Goal: Transaction & Acquisition: Purchase product/service

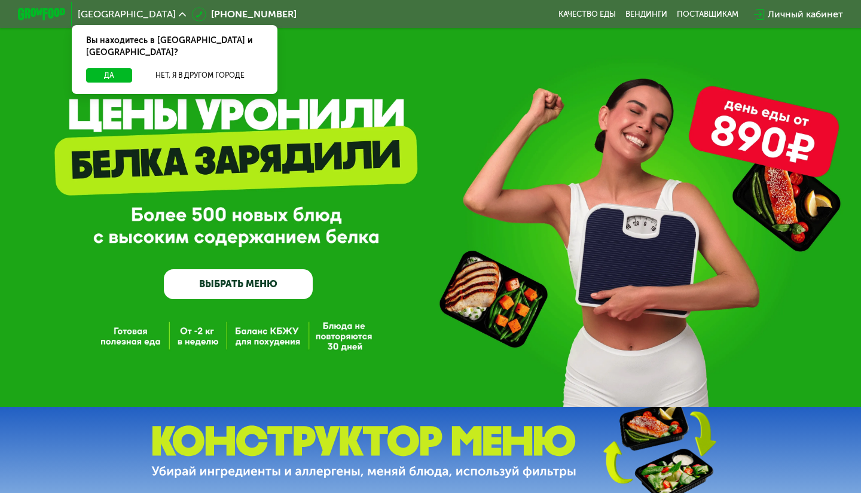
click at [216, 55] on div "Вы находитесь в Москве и обл.?" at bounding box center [175, 46] width 206 height 43
click at [216, 68] on button "Нет, я в другом городе" at bounding box center [200, 75] width 126 height 14
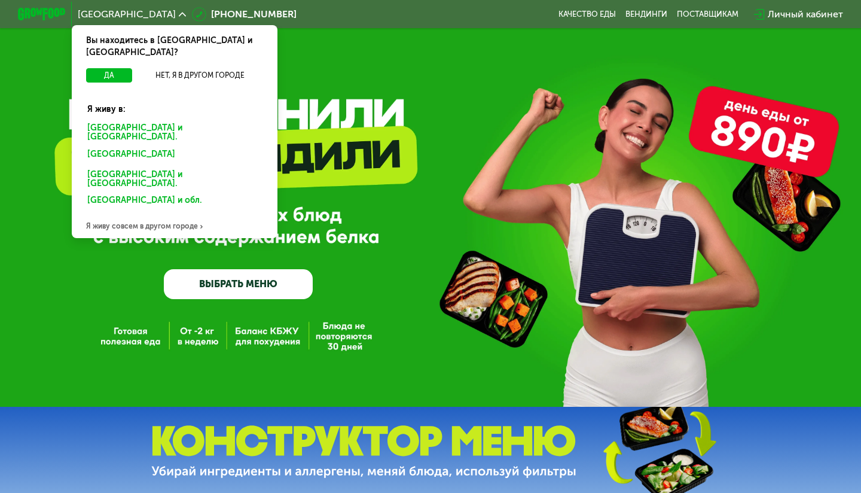
click at [160, 146] on div "Санкт-Петербурге и обл." at bounding box center [172, 155] width 187 height 19
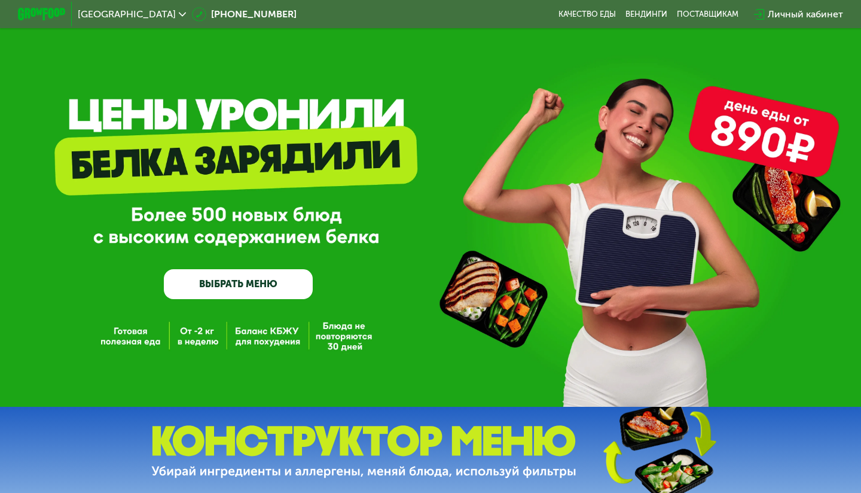
click at [264, 282] on link "ВЫБРАТЬ МЕНЮ" at bounding box center [238, 284] width 149 height 30
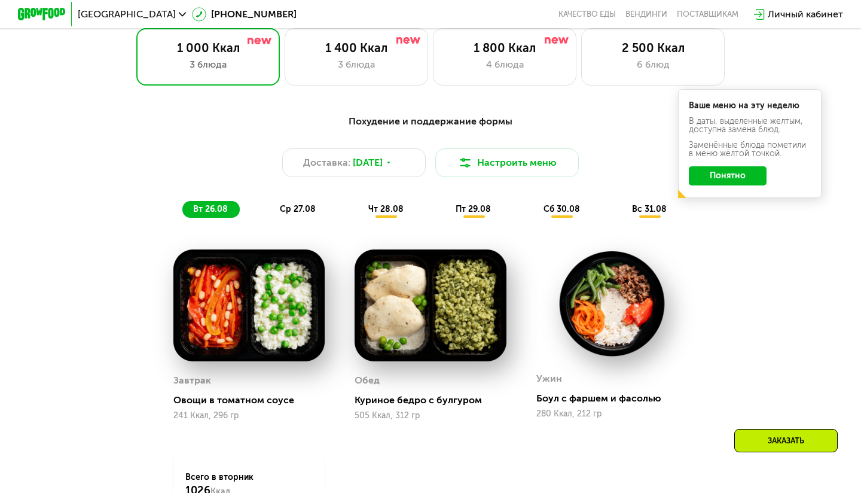
scroll to position [555, 0]
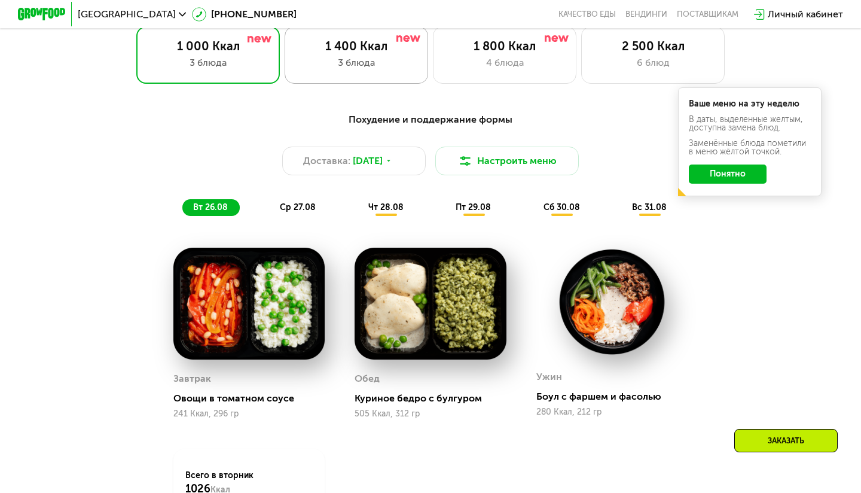
click at [433, 36] on div "1 400 Ккал 3 блюда" at bounding box center [505, 54] width 144 height 57
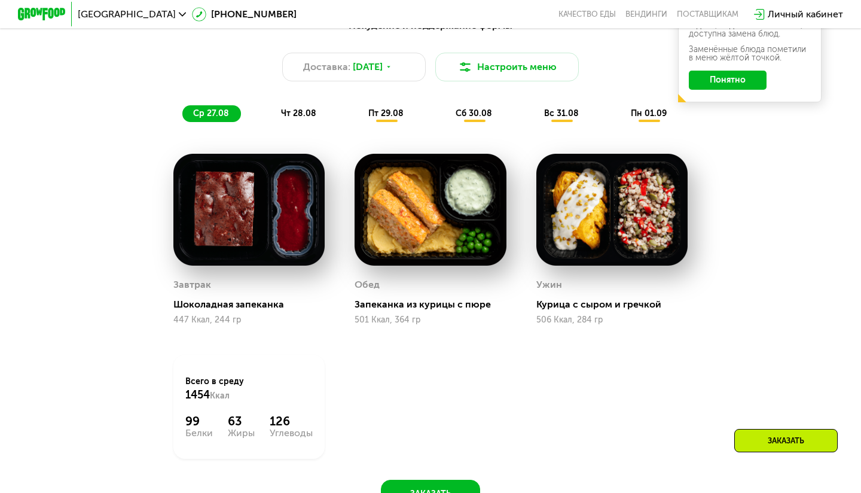
scroll to position [631, 0]
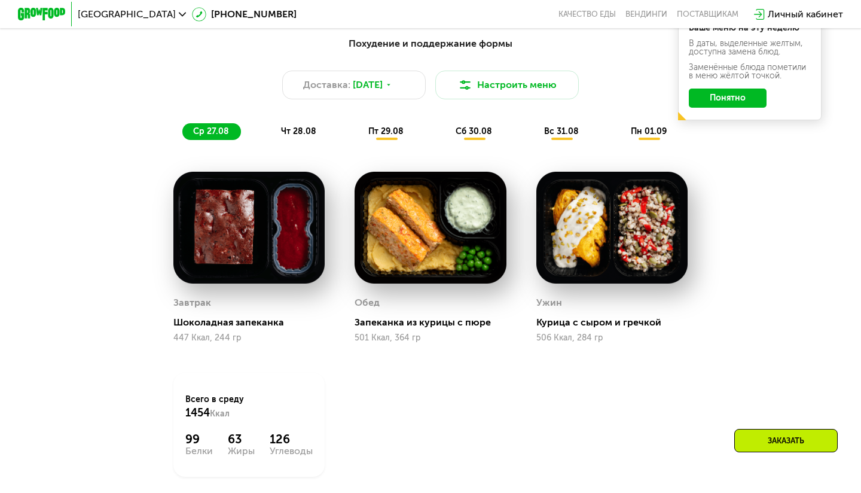
click at [711, 97] on button "Понятно" at bounding box center [728, 97] width 78 height 19
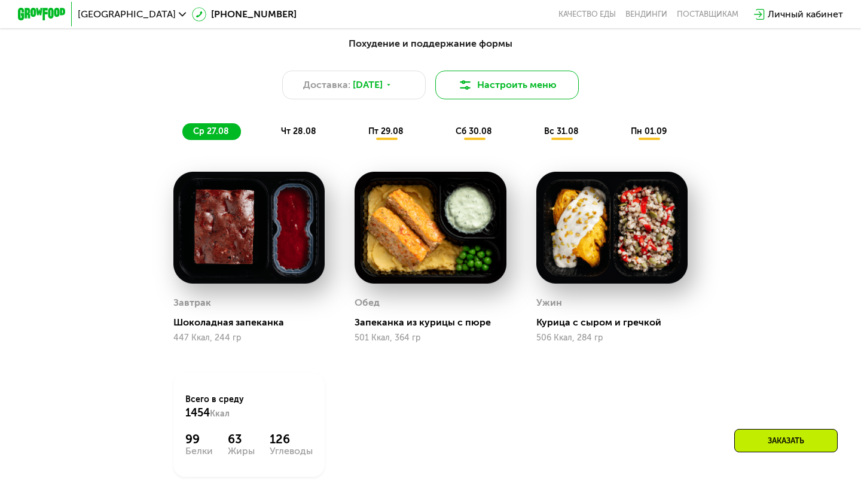
click at [532, 95] on button "Настроить меню" at bounding box center [507, 85] width 144 height 29
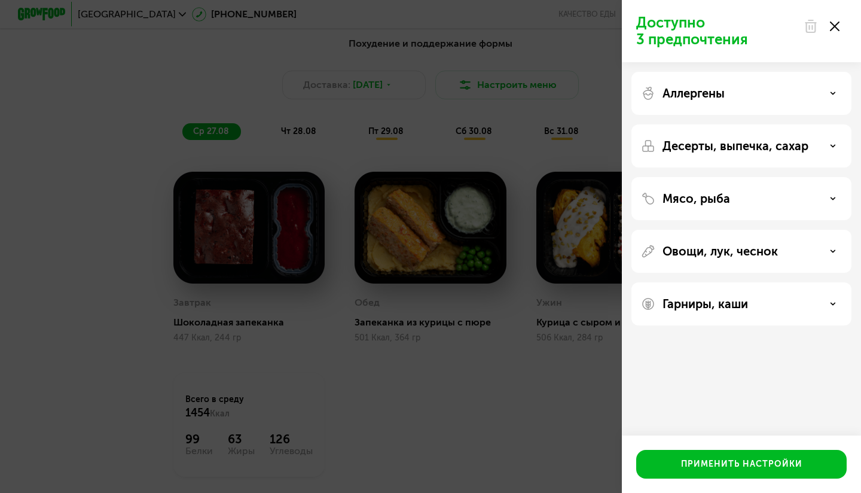
click at [605, 336] on div "Доступно 3 предпочтения Аллергены Десерты, выпечка, сахар Мясо, рыба Овощи, лук…" at bounding box center [430, 246] width 861 height 493
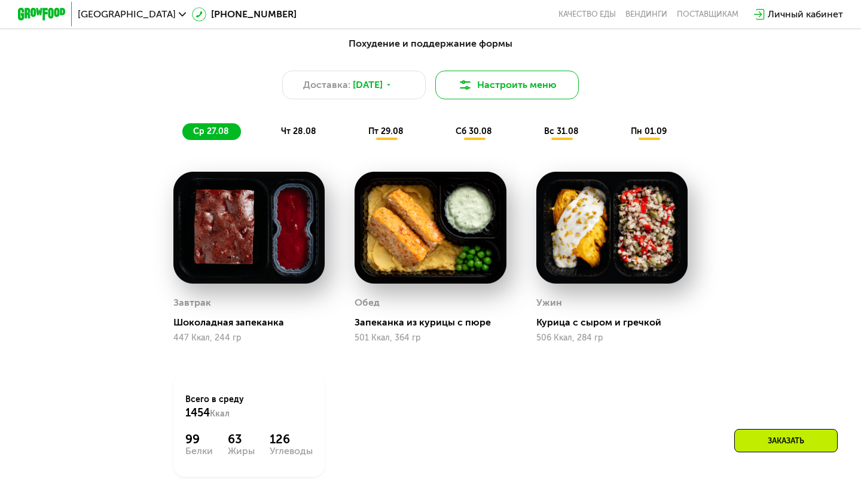
click at [530, 92] on button "Настроить меню" at bounding box center [507, 85] width 144 height 29
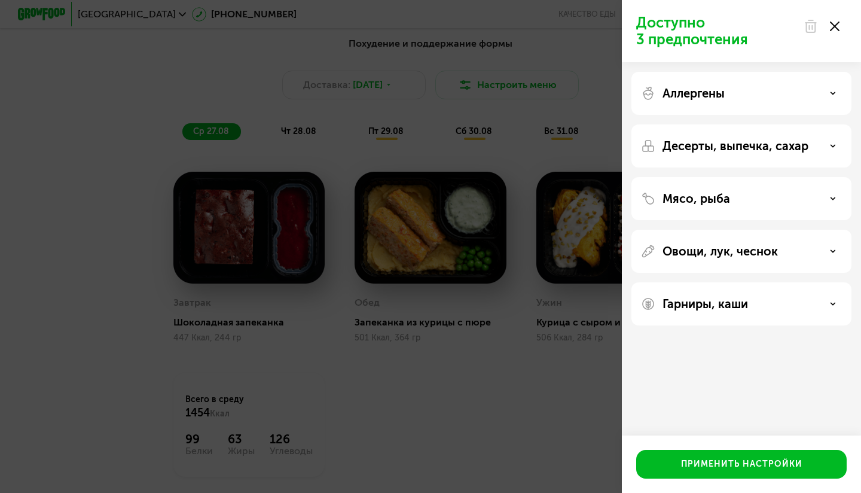
click at [721, 284] on div "Гарниры, каши" at bounding box center [741, 303] width 220 height 43
click at [721, 310] on p "Гарниры, каши" at bounding box center [706, 304] width 86 height 14
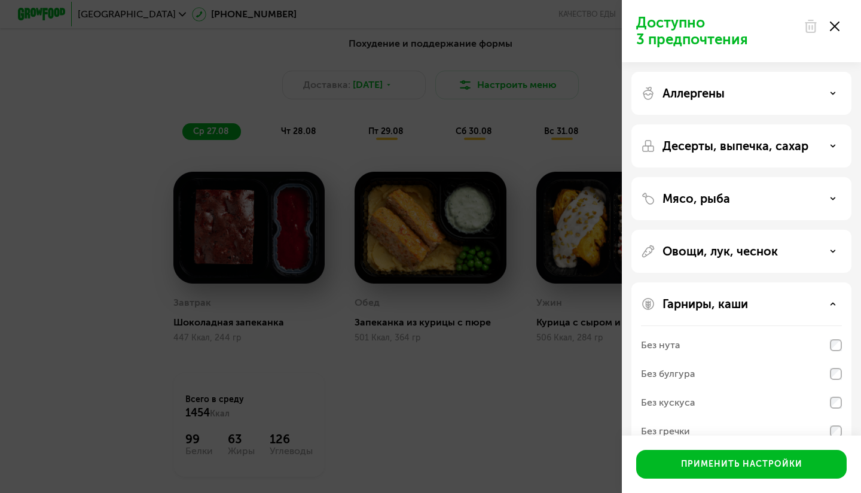
scroll to position [56, 0]
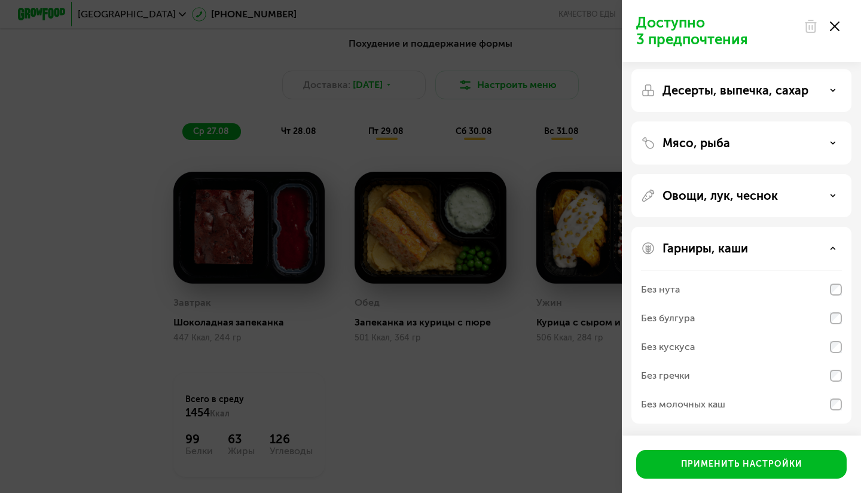
click at [729, 304] on div "Без нута" at bounding box center [741, 318] width 201 height 29
click at [729, 332] on div "Без булгура" at bounding box center [741, 346] width 201 height 29
click at [731, 361] on div "Без кускуса" at bounding box center [741, 375] width 201 height 29
click at [732, 390] on div "Без гречки" at bounding box center [741, 404] width 201 height 29
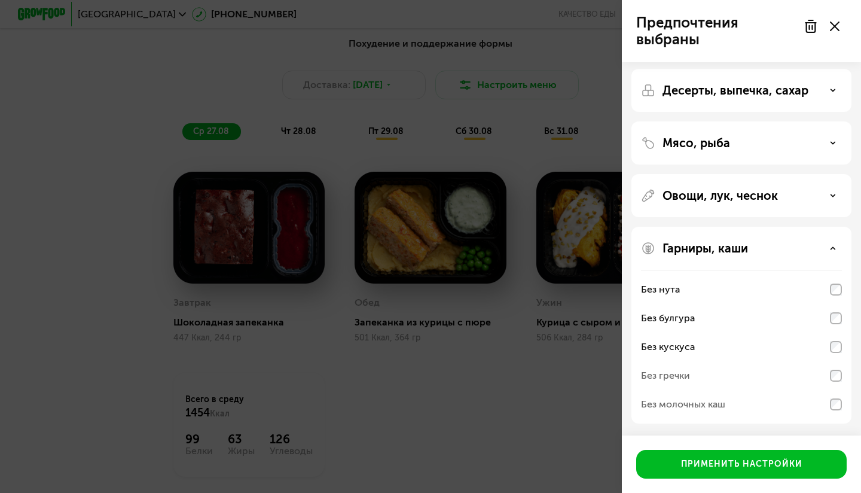
click at [793, 390] on div "Без гречки" at bounding box center [741, 404] width 201 height 29
click at [798, 413] on div "Без молочных каш" at bounding box center [741, 404] width 201 height 29
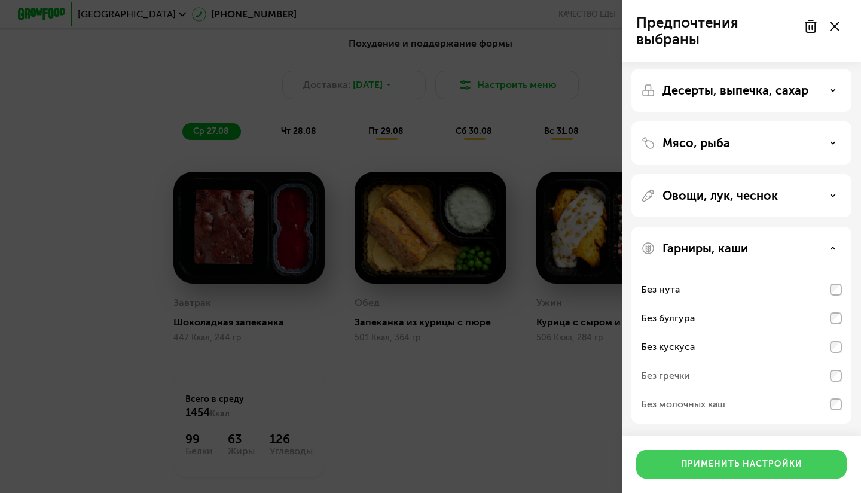
click at [729, 459] on div "Применить настройки" at bounding box center [741, 464] width 121 height 12
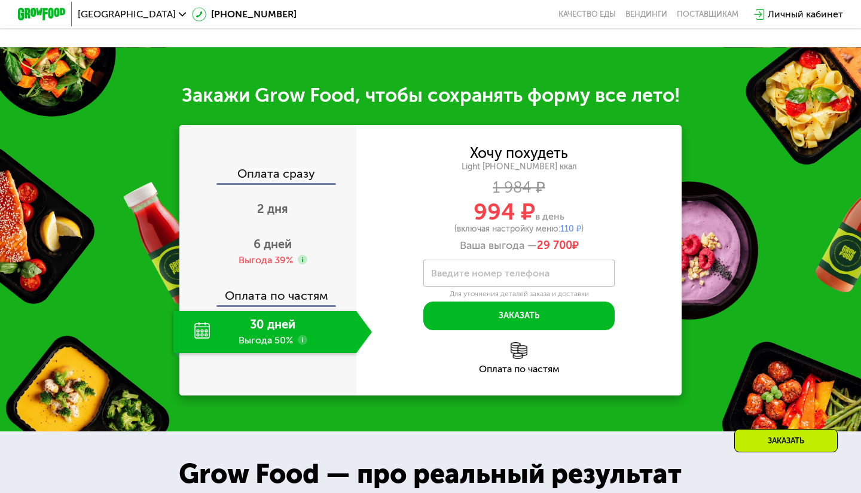
scroll to position [1199, 0]
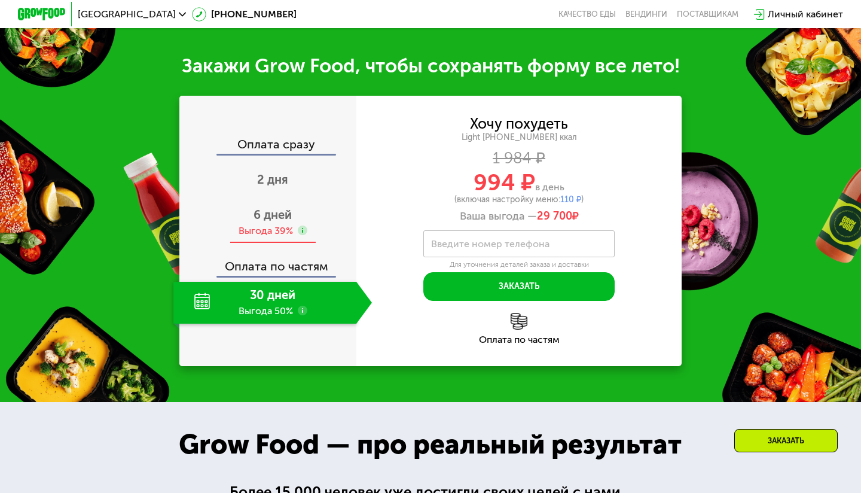
click at [279, 210] on span "6 дней" at bounding box center [273, 214] width 38 height 14
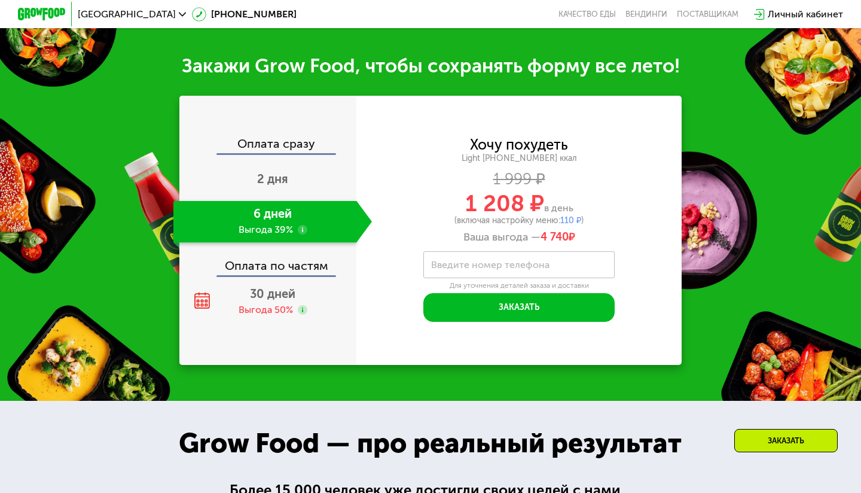
click at [289, 271] on div "Оплата по частям" at bounding box center [269, 262] width 176 height 28
click at [290, 303] on div "Выгода 50%" at bounding box center [266, 309] width 54 height 13
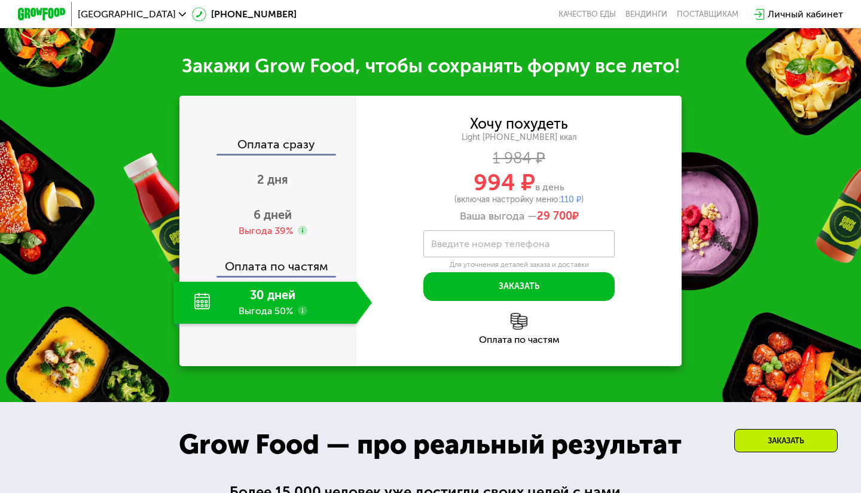
click at [289, 268] on div "Оплата по частям" at bounding box center [269, 262] width 176 height 28
click at [282, 305] on div "30 дней Выгода 50%" at bounding box center [264, 303] width 183 height 42
click at [302, 312] on use at bounding box center [303, 311] width 10 height 10
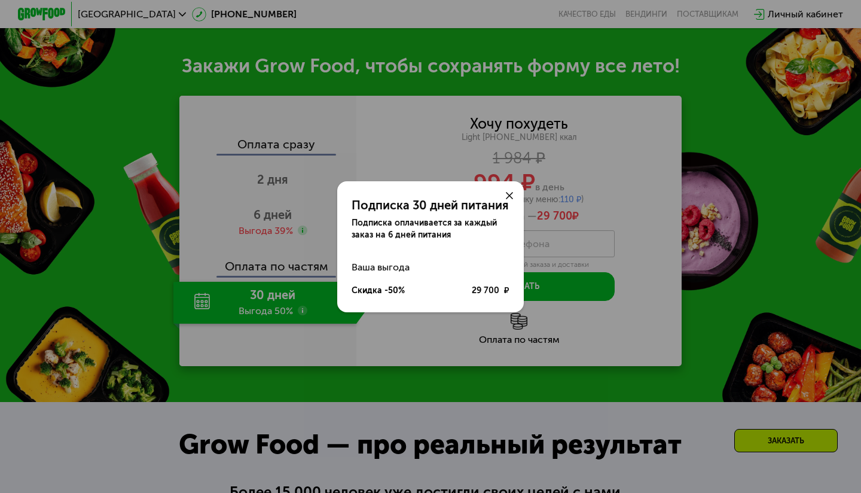
click at [511, 193] on use at bounding box center [509, 195] width 7 height 7
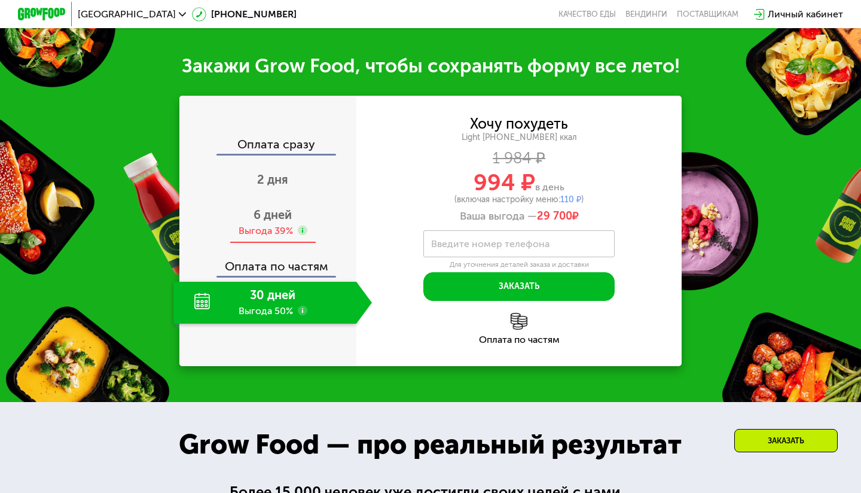
click at [298, 212] on div "6 дней Выгода 39%" at bounding box center [272, 223] width 199 height 42
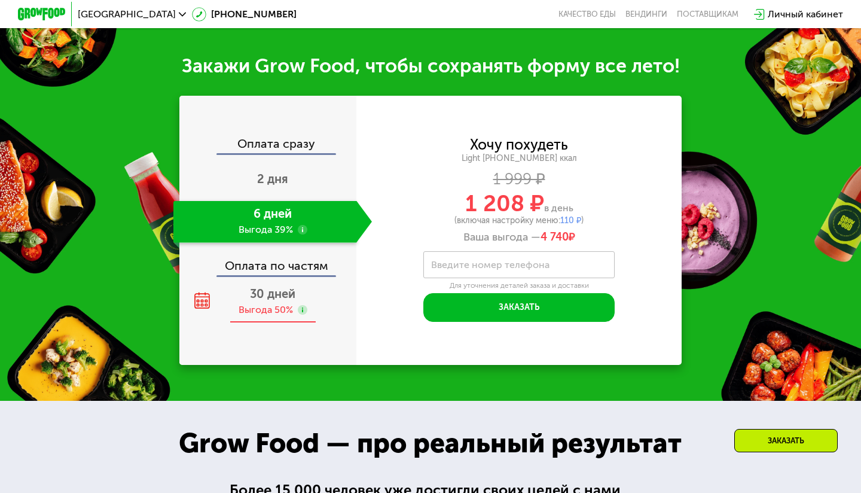
click at [301, 292] on div "30 дней Выгода 50%" at bounding box center [272, 302] width 199 height 42
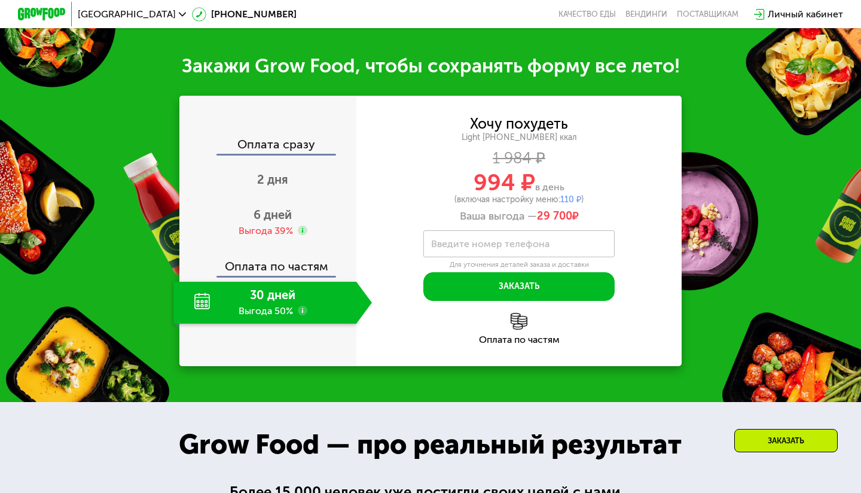
click at [506, 321] on div "Оплата по частям" at bounding box center [518, 329] width 325 height 32
click at [516, 322] on img at bounding box center [519, 321] width 17 height 17
click at [515, 321] on img at bounding box center [519, 321] width 17 height 17
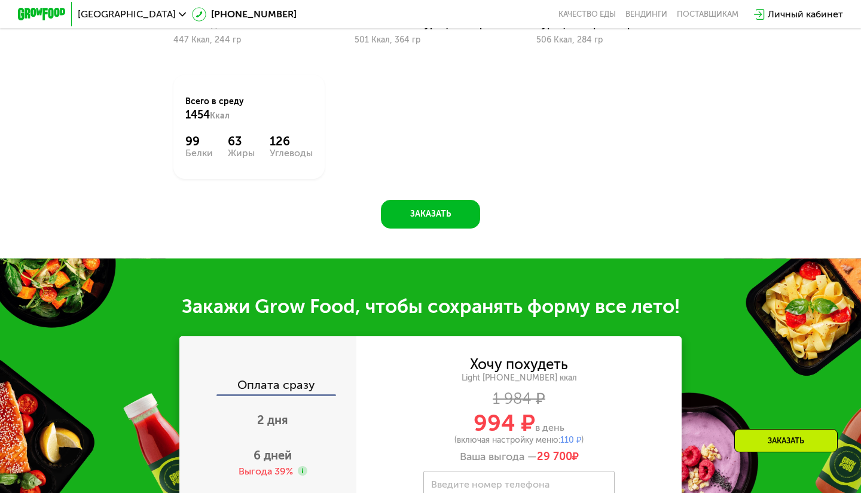
scroll to position [528, 0]
